Goal: Transaction & Acquisition: Purchase product/service

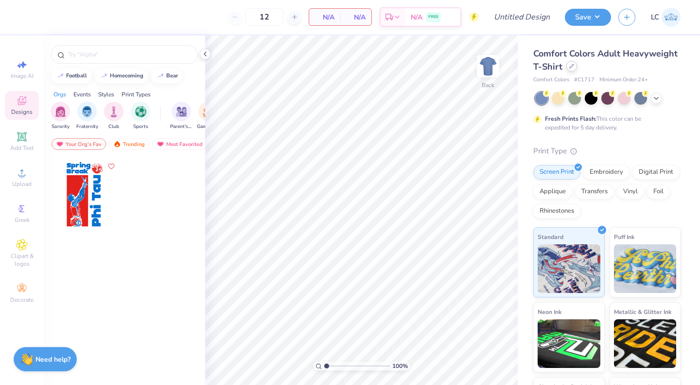
click at [574, 68] on icon at bounding box center [572, 66] width 4 height 4
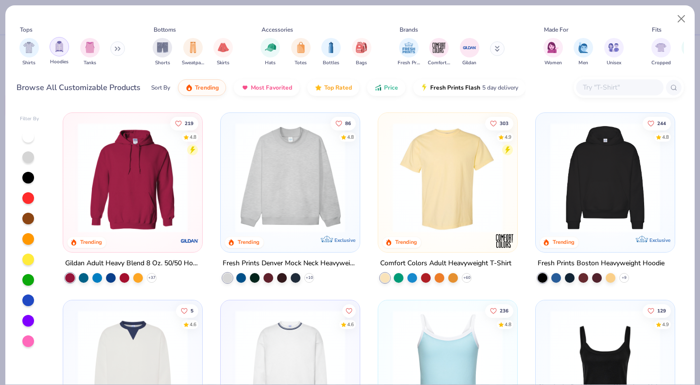
click at [68, 49] on div "filter for Hoodies" at bounding box center [59, 46] width 19 height 19
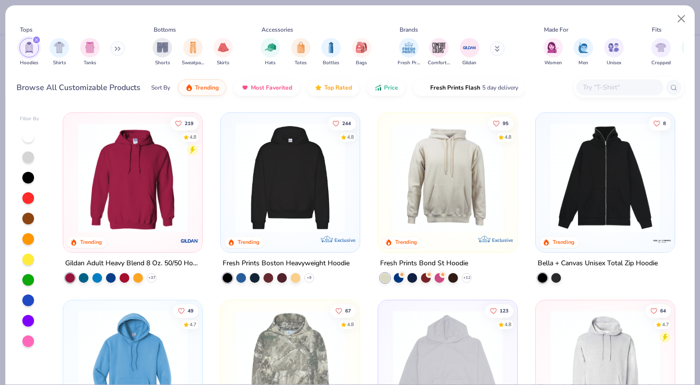
click at [294, 197] on img at bounding box center [290, 178] width 120 height 110
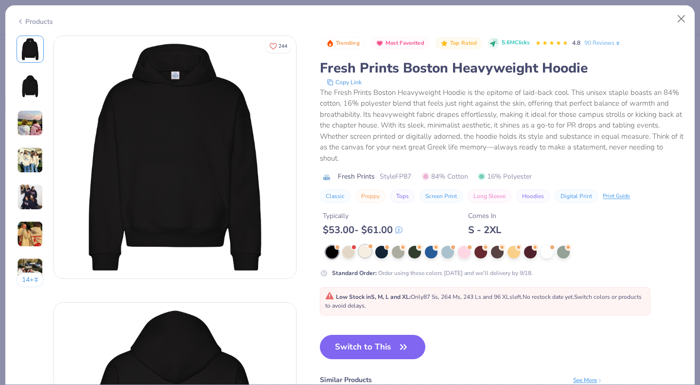
click at [367, 255] on div at bounding box center [365, 251] width 13 height 13
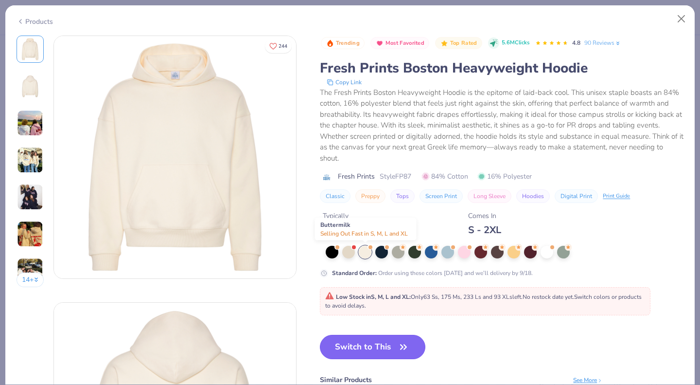
click at [369, 340] on button "Switch to This" at bounding box center [372, 346] width 105 height 24
click at [388, 346] on button "Switch to This" at bounding box center [372, 346] width 105 height 24
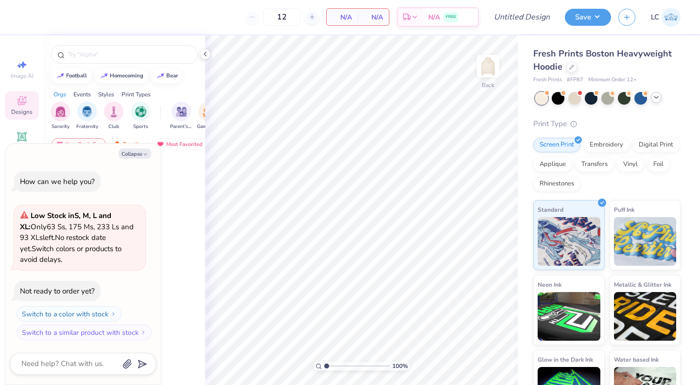
click at [656, 98] on icon at bounding box center [656, 97] width 8 height 8
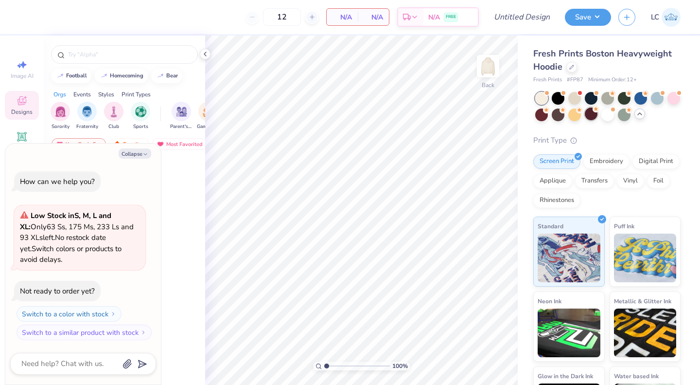
click at [597, 118] on div at bounding box center [591, 113] width 13 height 13
type textarea "x"
type input "50"
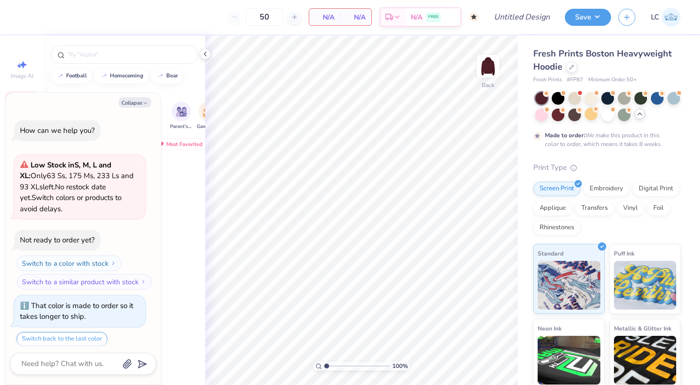
scroll to position [30, 0]
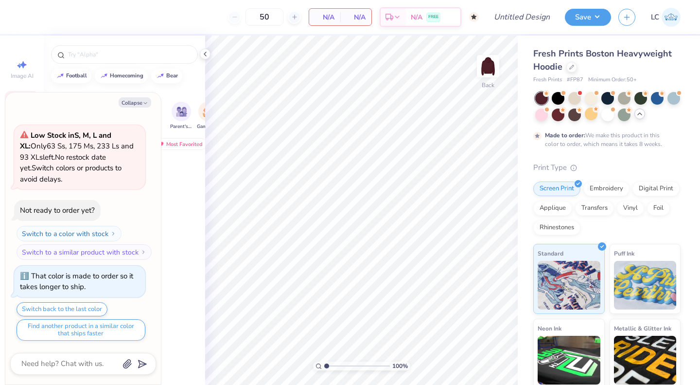
click at [644, 114] on icon at bounding box center [640, 114] width 8 height 8
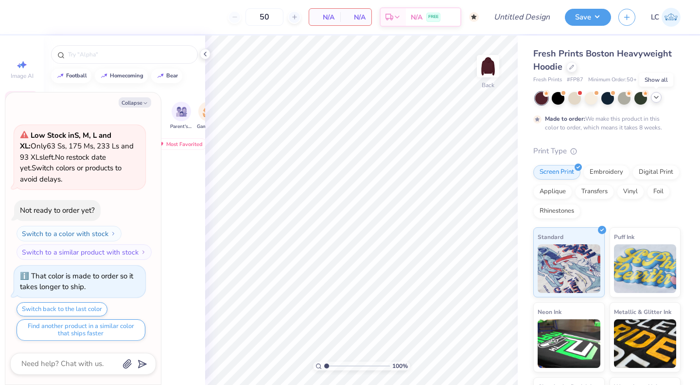
click at [657, 100] on icon at bounding box center [656, 97] width 8 height 8
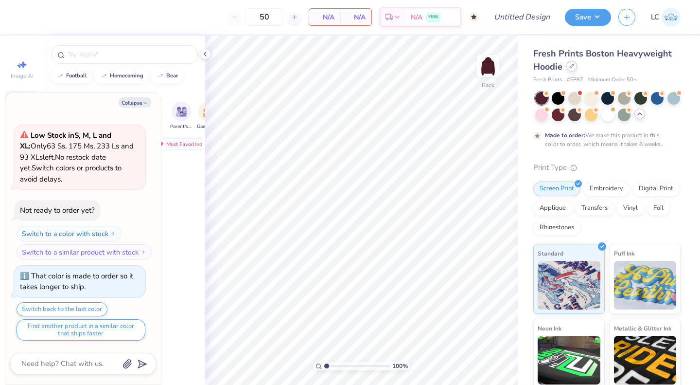
click at [571, 70] on div at bounding box center [571, 66] width 11 height 11
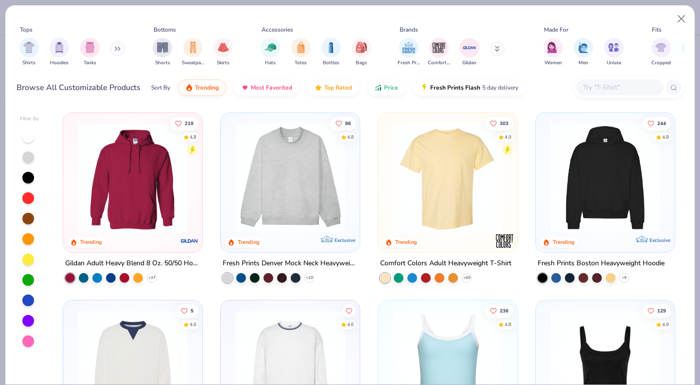
scroll to position [6, 0]
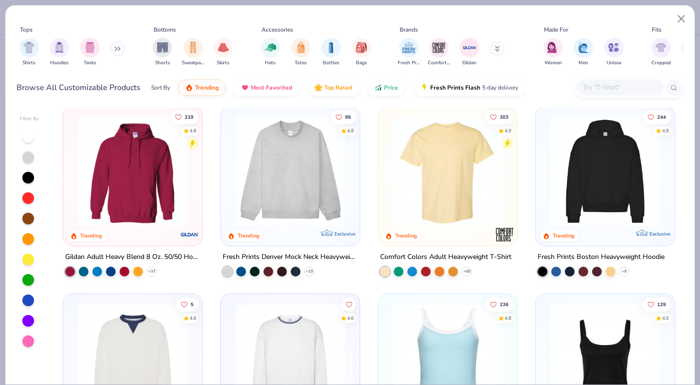
click at [58, 47] on img "filter for Hoodies" at bounding box center [59, 47] width 11 height 11
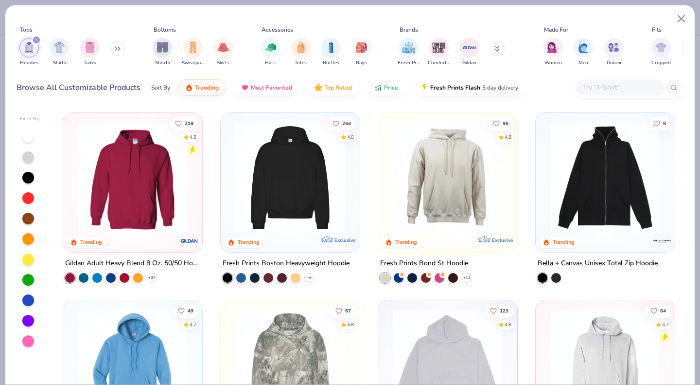
click at [36, 40] on icon "filter for Hoodies" at bounding box center [36, 39] width 3 height 3
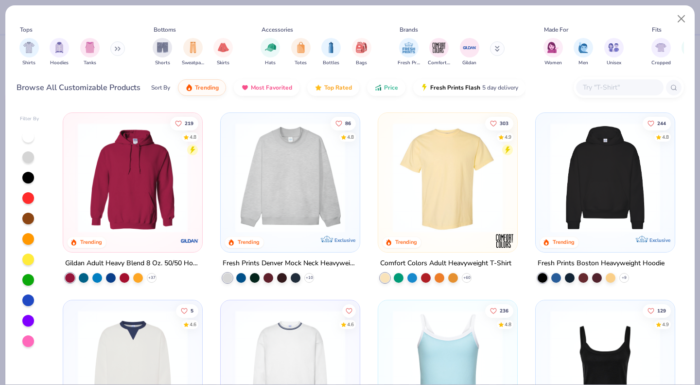
click at [402, 53] on img "filter for Fresh Prints" at bounding box center [409, 47] width 15 height 15
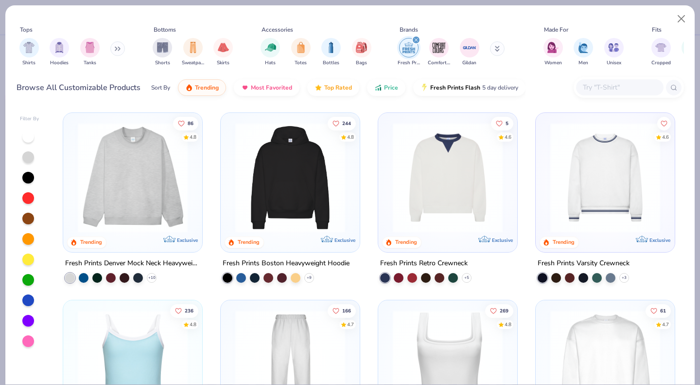
click at [290, 195] on img at bounding box center [290, 178] width 120 height 110
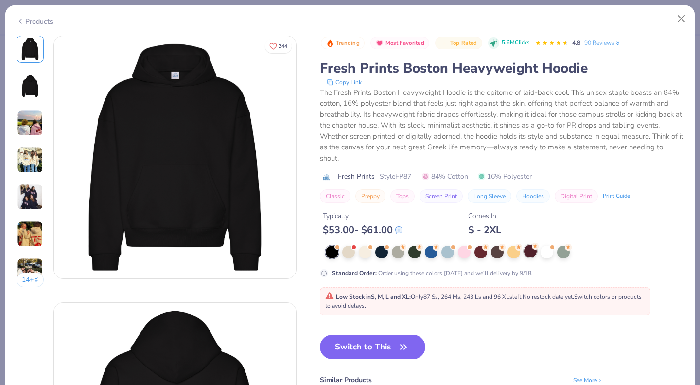
click at [527, 249] on div at bounding box center [530, 251] width 13 height 13
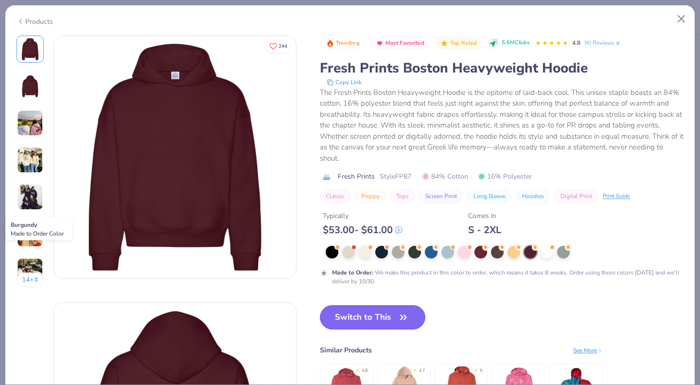
click at [382, 320] on button "Switch to This" at bounding box center [372, 317] width 105 height 24
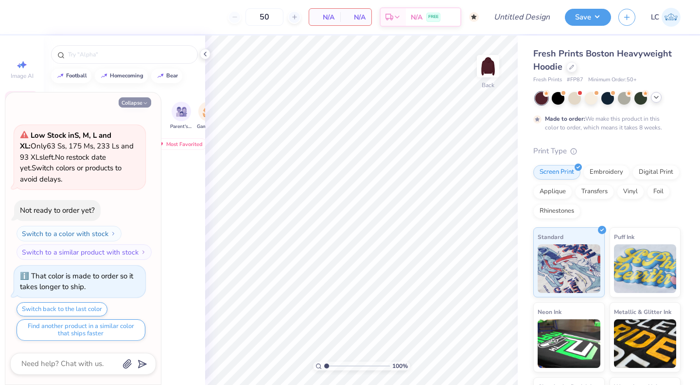
click at [140, 102] on button "Collapse" at bounding box center [135, 102] width 33 height 10
type textarea "x"
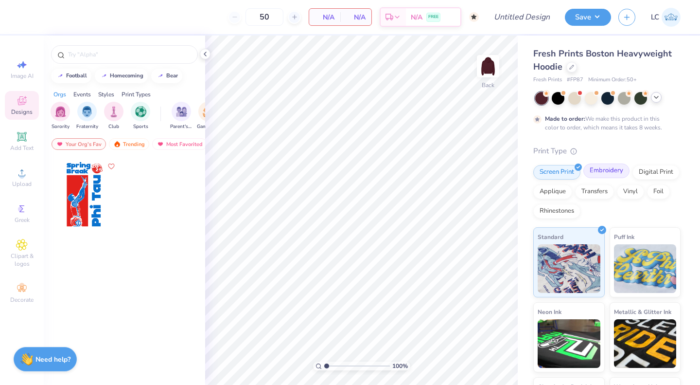
click at [607, 175] on div "Embroidery" at bounding box center [606, 170] width 46 height 15
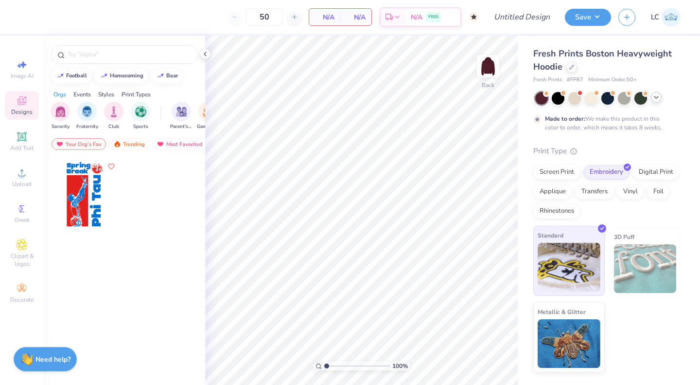
click at [579, 282] on img at bounding box center [569, 267] width 63 height 49
click at [29, 142] on div "Add Text" at bounding box center [22, 141] width 34 height 29
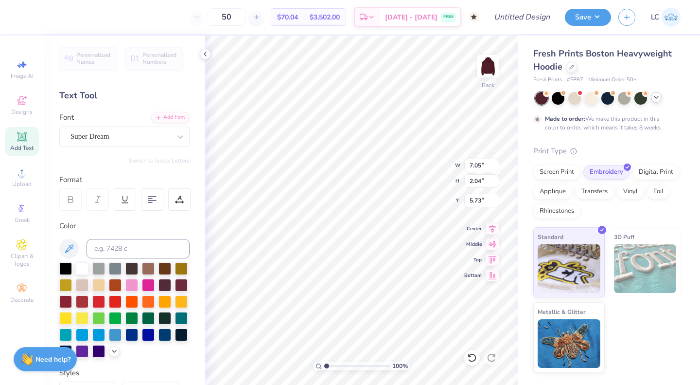
scroll to position [8, 2]
type textarea "IUWVB"
type input "11.41"
type input "2.65"
type input "3.00"
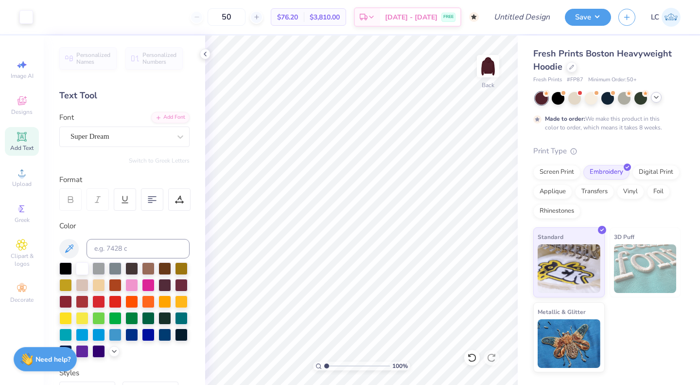
click at [26, 144] on span "Add Text" at bounding box center [21, 148] width 23 height 8
click at [101, 270] on div at bounding box center [98, 267] width 13 height 13
type input "7.33"
click at [569, 68] on icon at bounding box center [571, 66] width 5 height 5
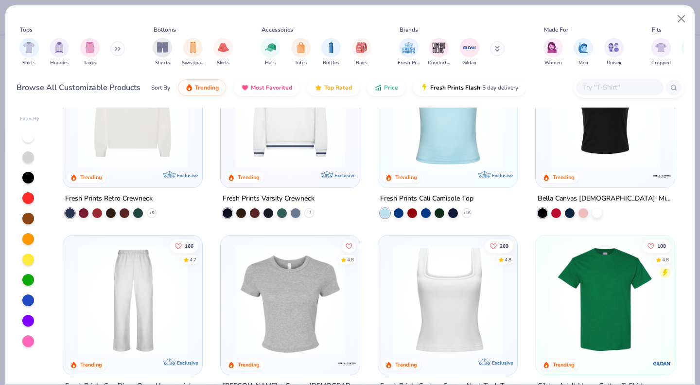
scroll to position [240, 0]
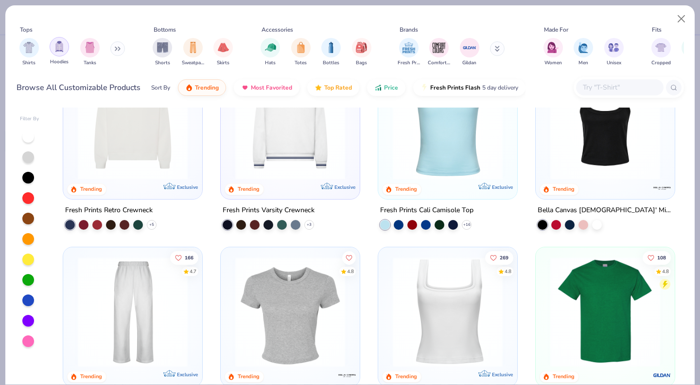
click at [64, 47] on img "filter for Hoodies" at bounding box center [59, 46] width 11 height 11
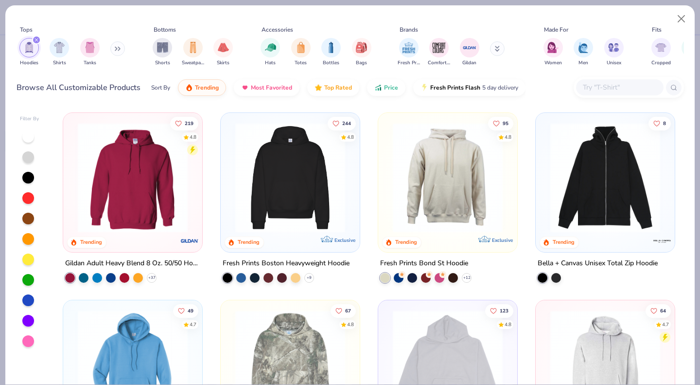
click at [34, 41] on div "filter for Hoodies" at bounding box center [36, 39] width 9 height 9
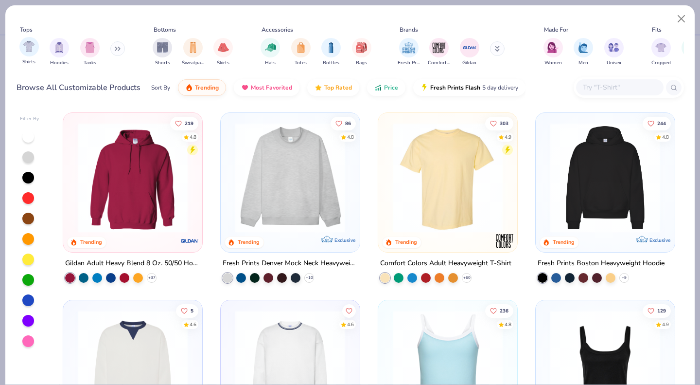
click at [36, 56] on div "Shirts" at bounding box center [28, 51] width 19 height 29
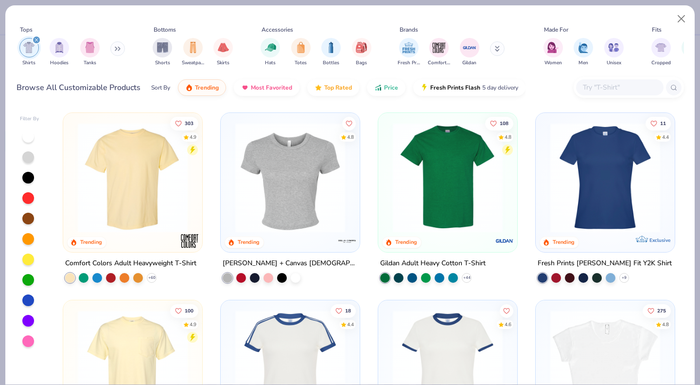
click at [125, 219] on img at bounding box center [133, 178] width 120 height 110
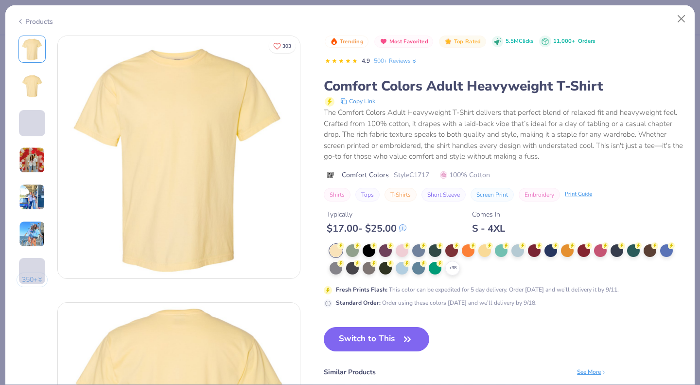
scroll to position [7, 0]
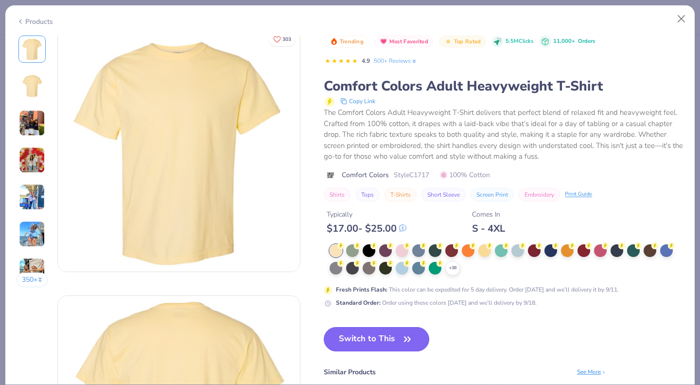
click at [406, 341] on icon "button" at bounding box center [408, 339] width 14 height 14
click at [401, 338] on icon "button" at bounding box center [408, 339] width 14 height 14
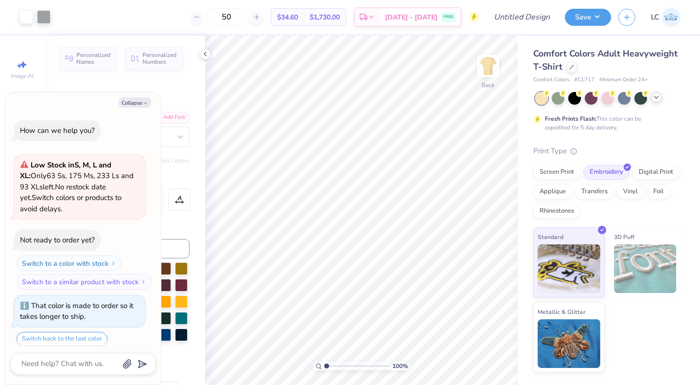
scroll to position [89, 0]
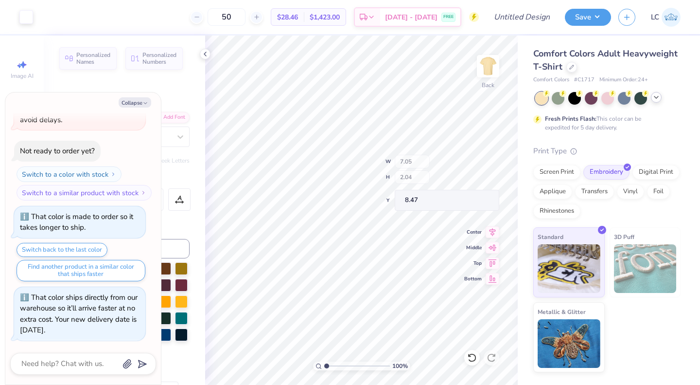
type textarea "x"
type input "11.41"
type input "2.65"
type input "4.07"
click at [654, 101] on icon at bounding box center [656, 97] width 8 height 8
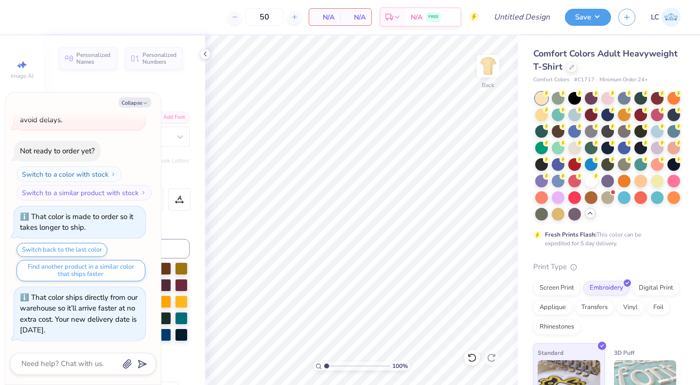
click at [141, 109] on div "Collapse How can we help you? Low Stock in S, M, L and XL : Only 63 Ss, 175 Ms,…" at bounding box center [83, 238] width 156 height 292
click at [140, 101] on button "Collapse" at bounding box center [135, 102] width 33 height 10
type textarea "x"
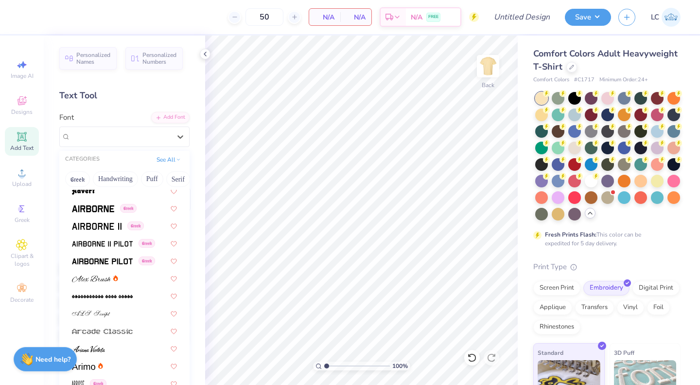
scroll to position [162, 0]
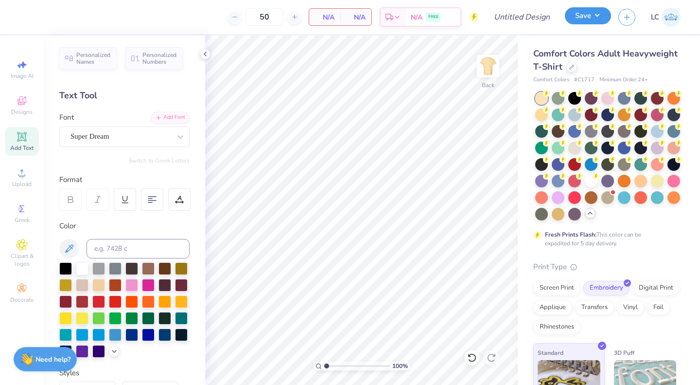
click at [592, 21] on button "Save" at bounding box center [588, 15] width 46 height 17
click at [662, 18] on img at bounding box center [671, 17] width 19 height 19
click at [663, 23] on img at bounding box center [671, 17] width 19 height 19
click at [671, 14] on img at bounding box center [671, 17] width 19 height 19
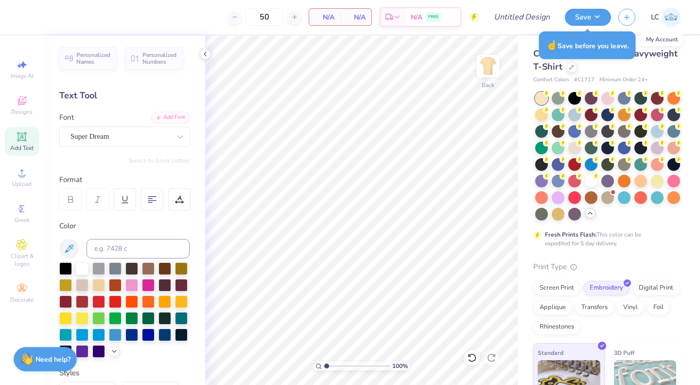
click at [670, 18] on img at bounding box center [671, 17] width 19 height 19
